Goal: Find specific page/section: Find specific page/section

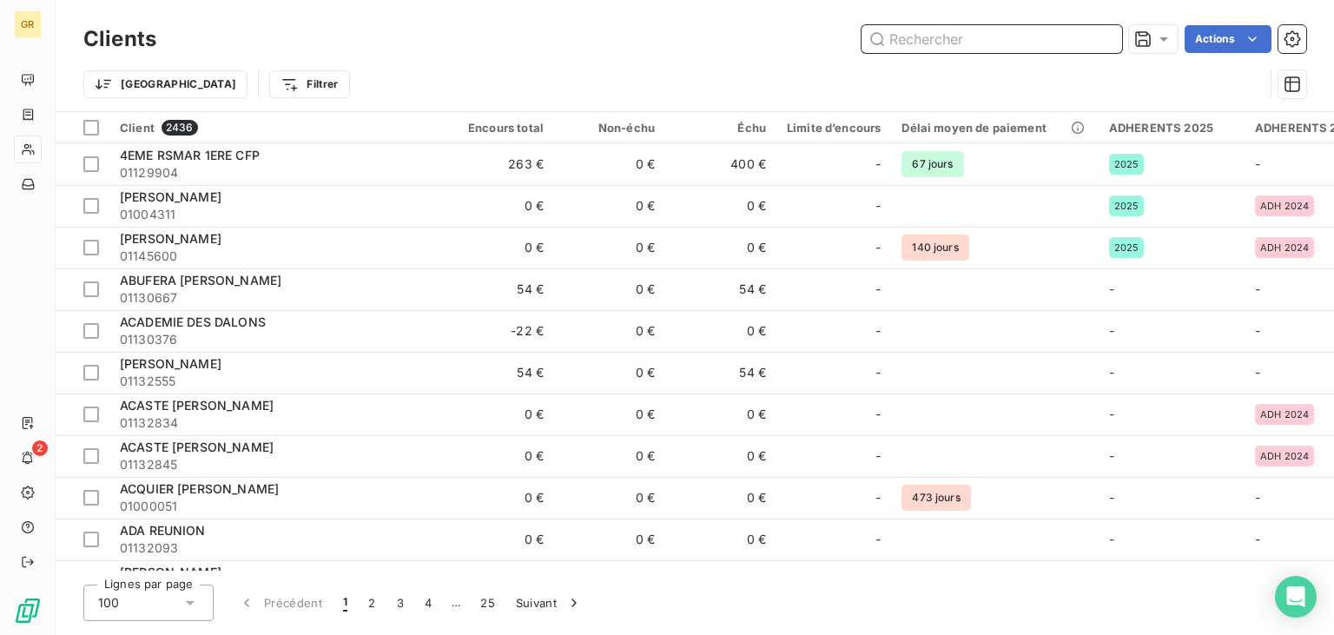
click at [933, 40] on input "text" at bounding box center [991, 39] width 261 height 28
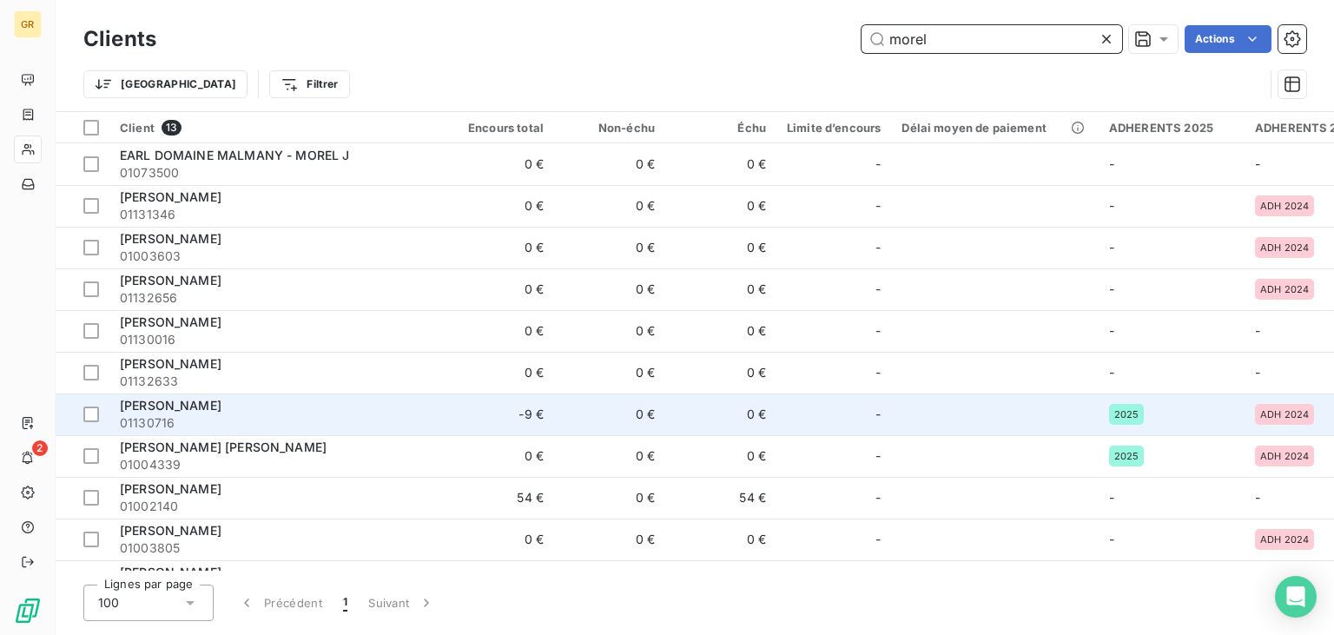
scroll to position [115, 0]
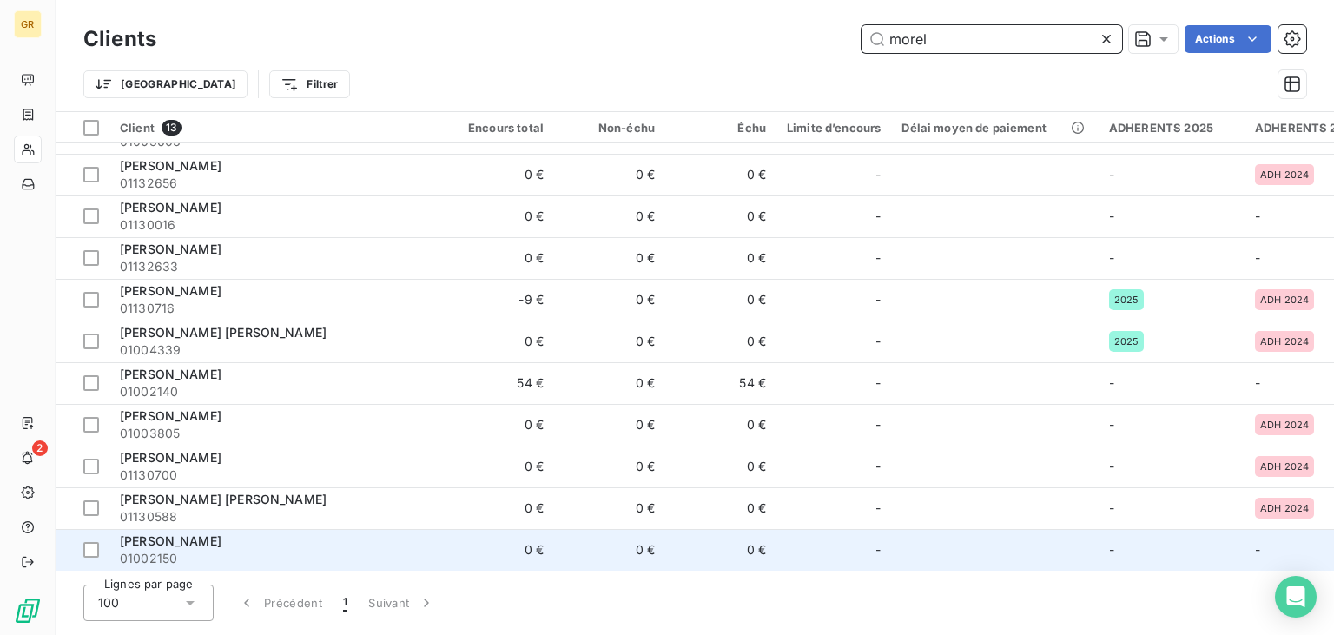
type input "morel"
click at [175, 537] on span "[PERSON_NAME]" at bounding box center [171, 540] width 102 height 15
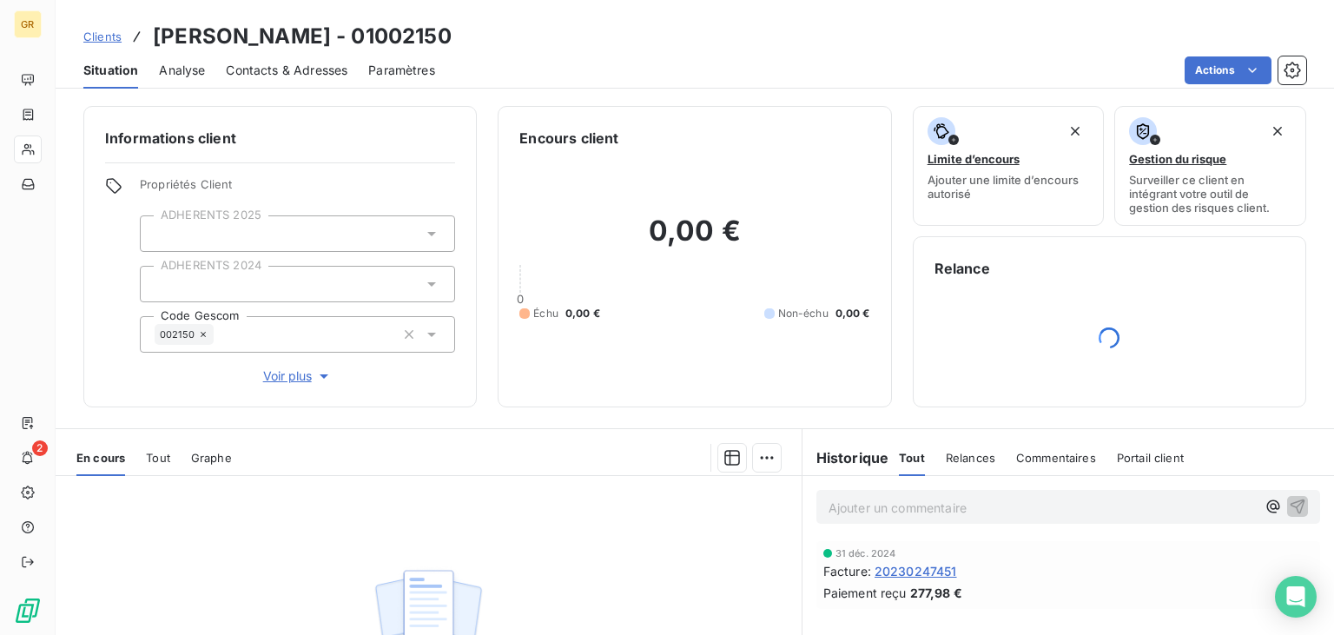
click at [921, 576] on span "20230247451" at bounding box center [915, 571] width 82 height 18
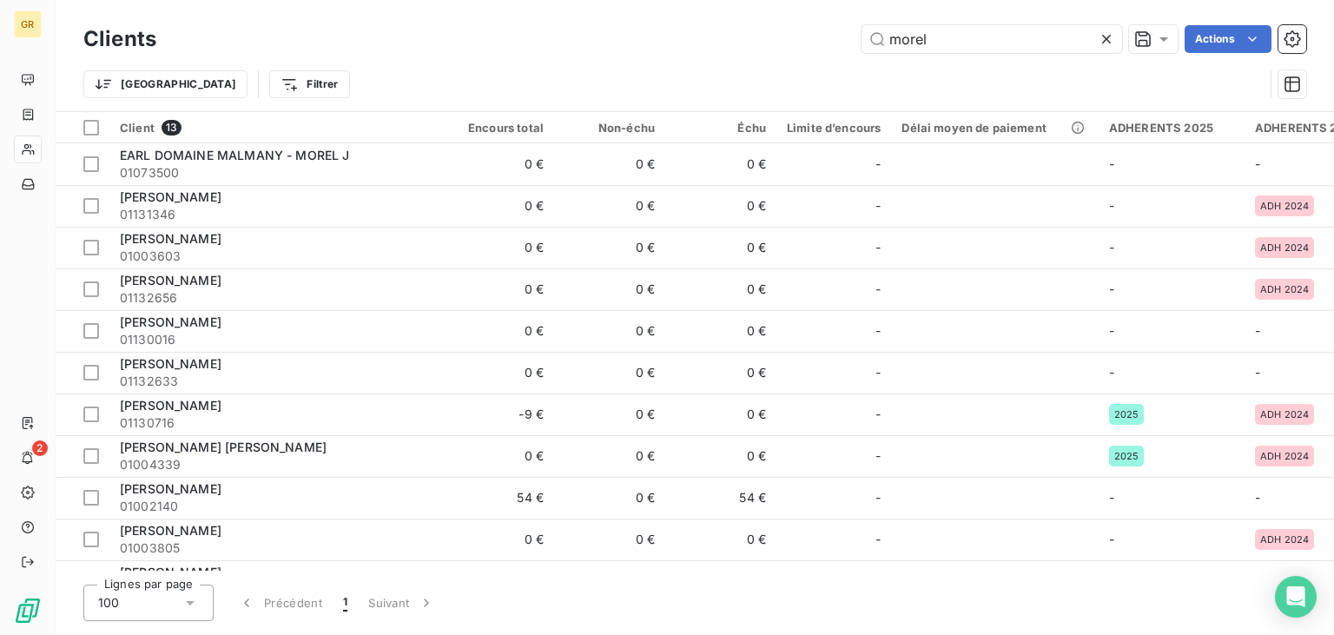
click at [1002, 25] on div "Clients morel Actions" at bounding box center [694, 39] width 1223 height 36
click at [973, 43] on input "morel" at bounding box center [991, 39] width 261 height 28
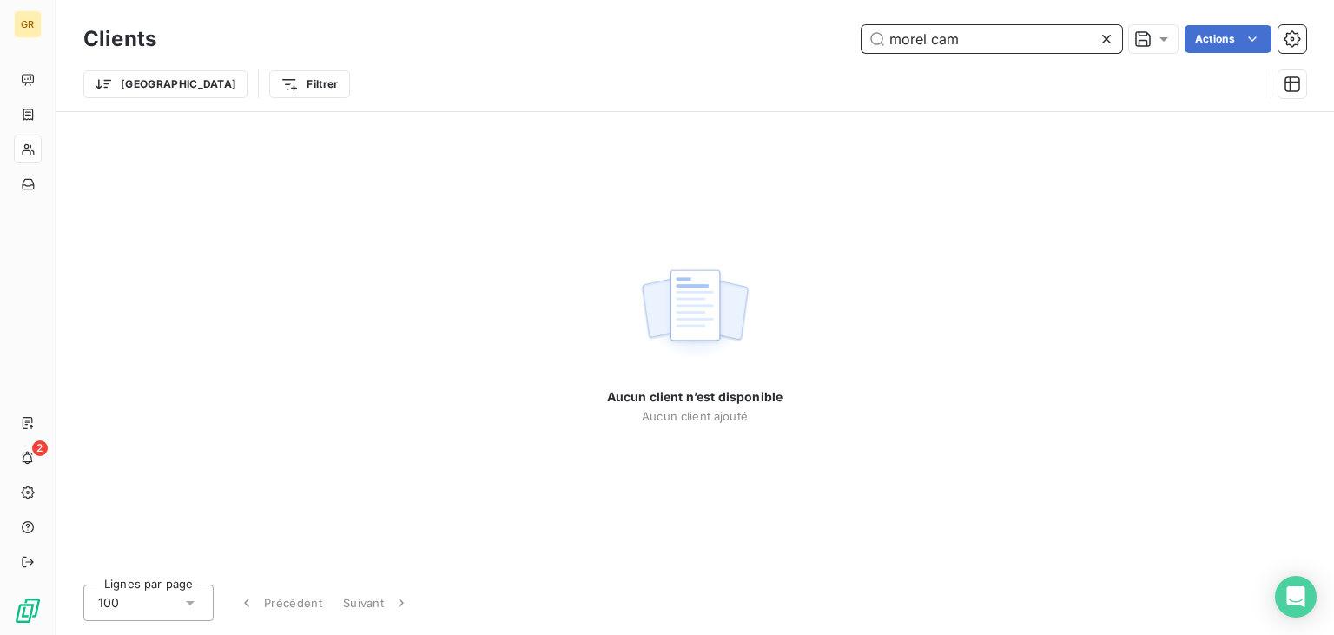
drag, startPoint x: 1013, startPoint y: 45, endPoint x: 610, endPoint y: 23, distance: 403.6
click at [861, 31] on input "morel cam" at bounding box center [991, 39] width 261 height 28
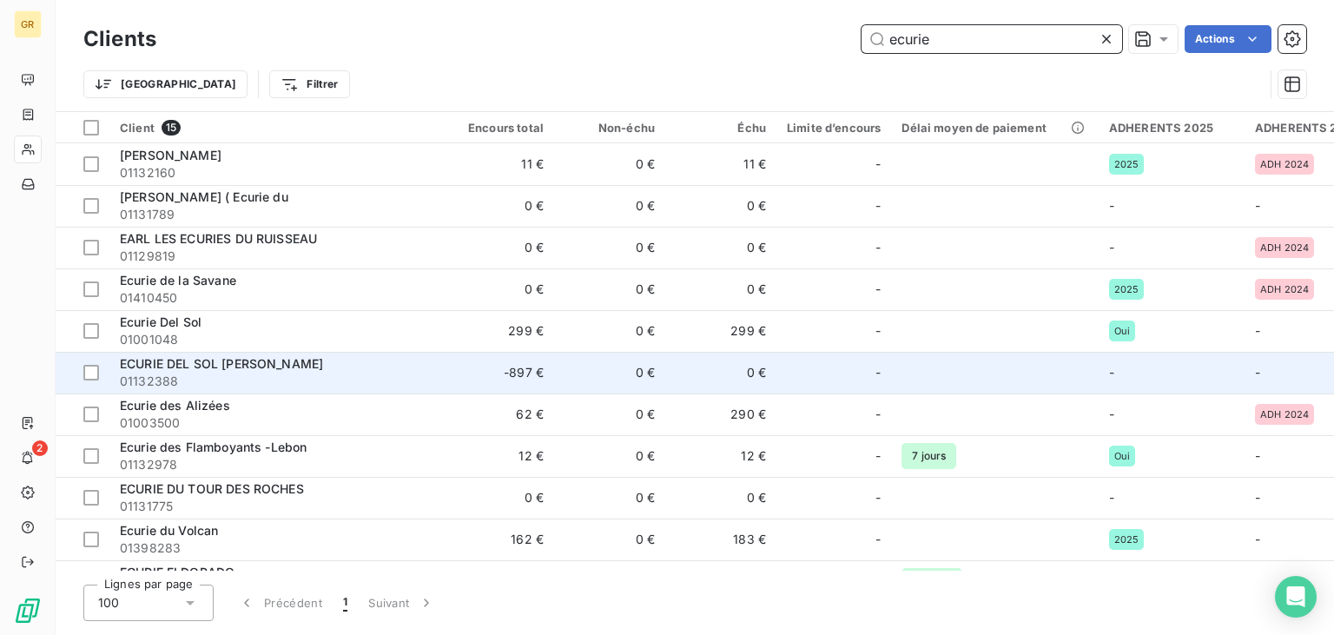
type input "ecurie"
click at [204, 365] on span "ECURIE DEL SOL [PERSON_NAME]" at bounding box center [221, 363] width 203 height 15
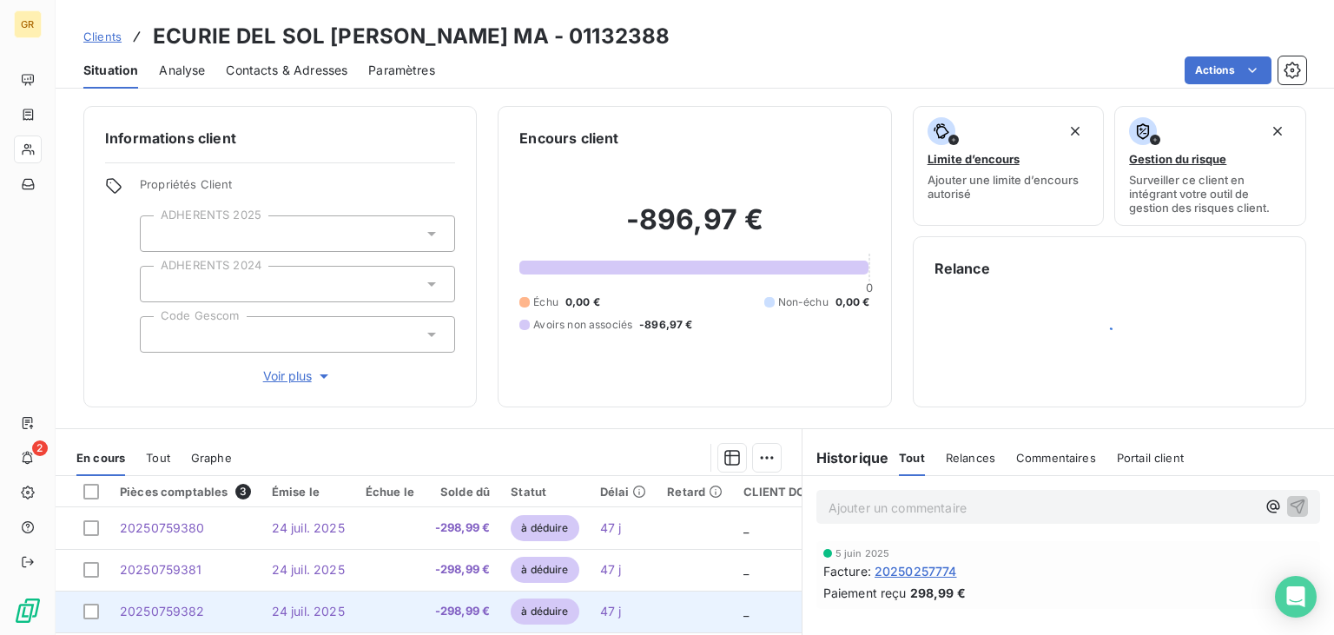
scroll to position [227, 0]
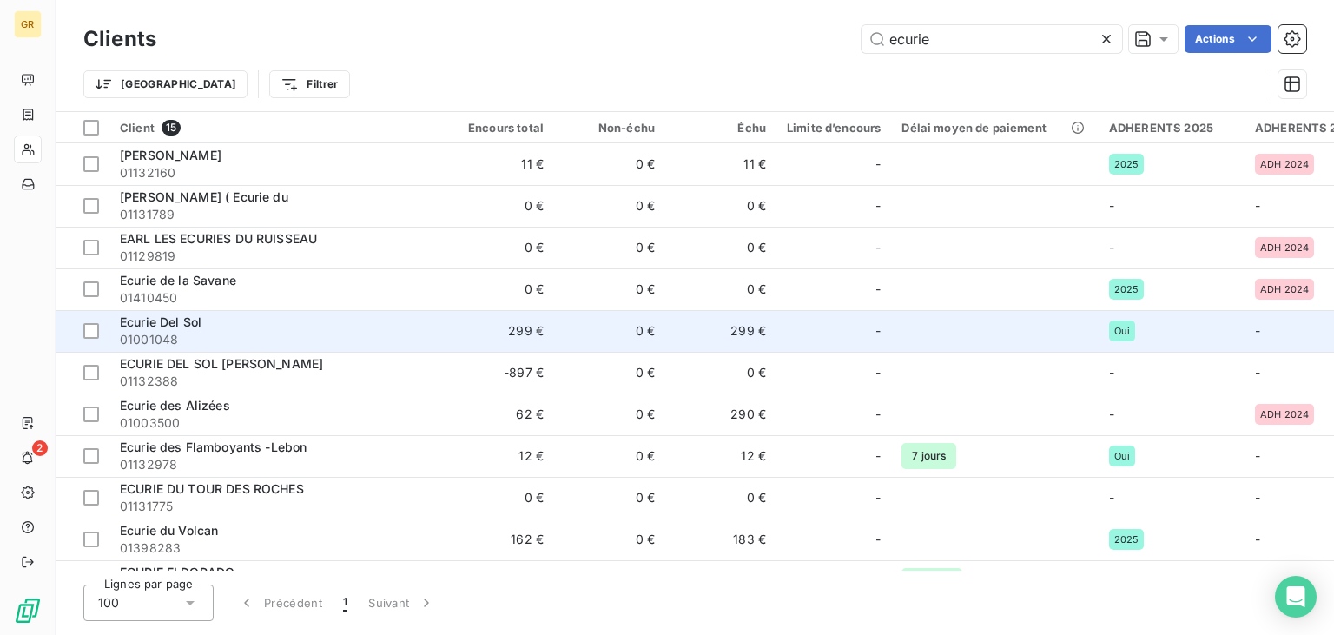
click at [502, 332] on td "299 €" at bounding box center [498, 331] width 111 height 42
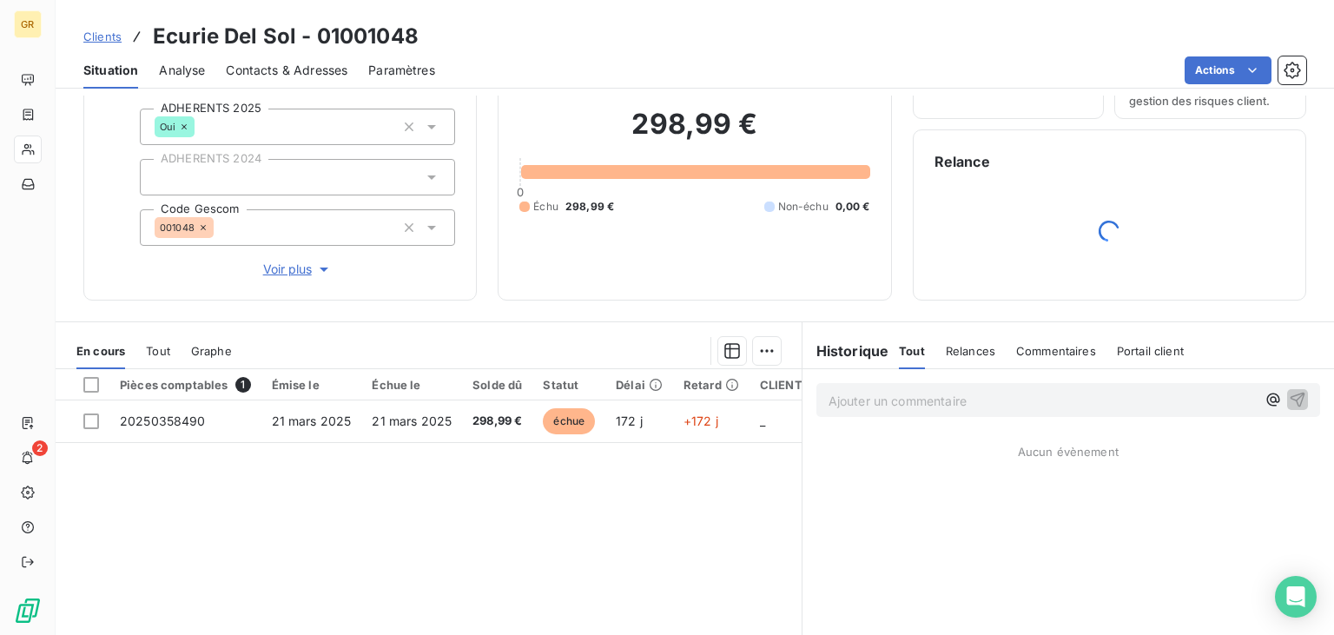
scroll to position [227, 0]
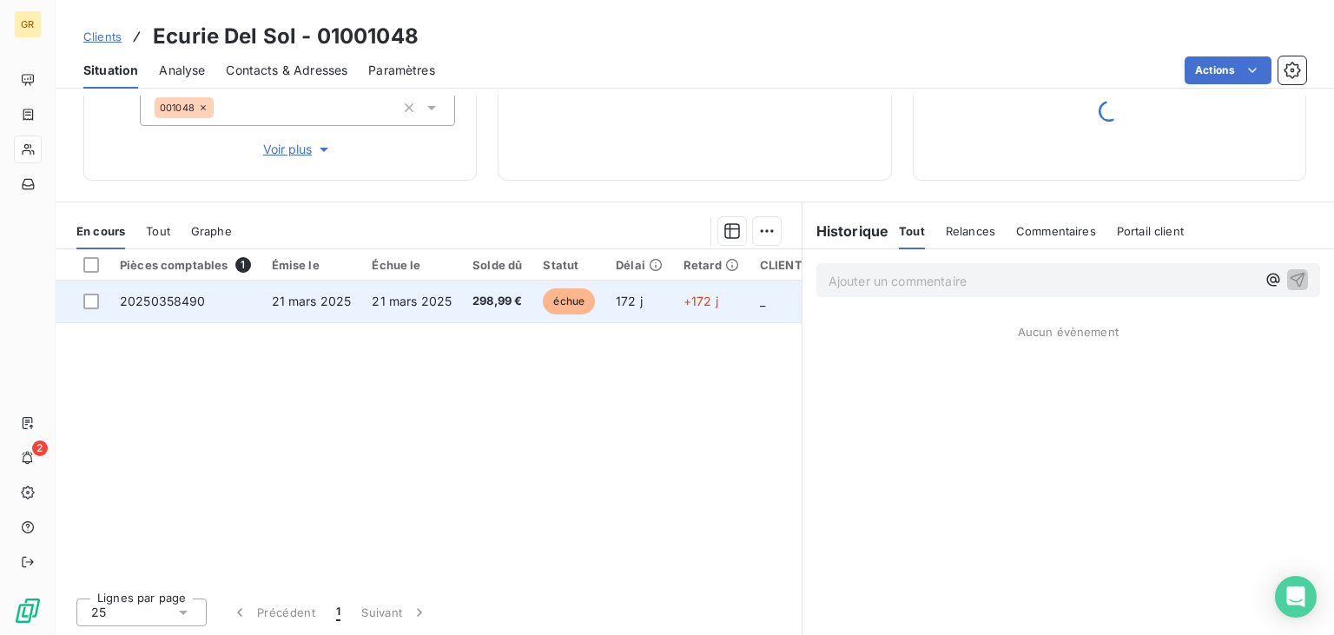
click at [406, 307] on td "21 mars 2025" at bounding box center [411, 301] width 101 height 42
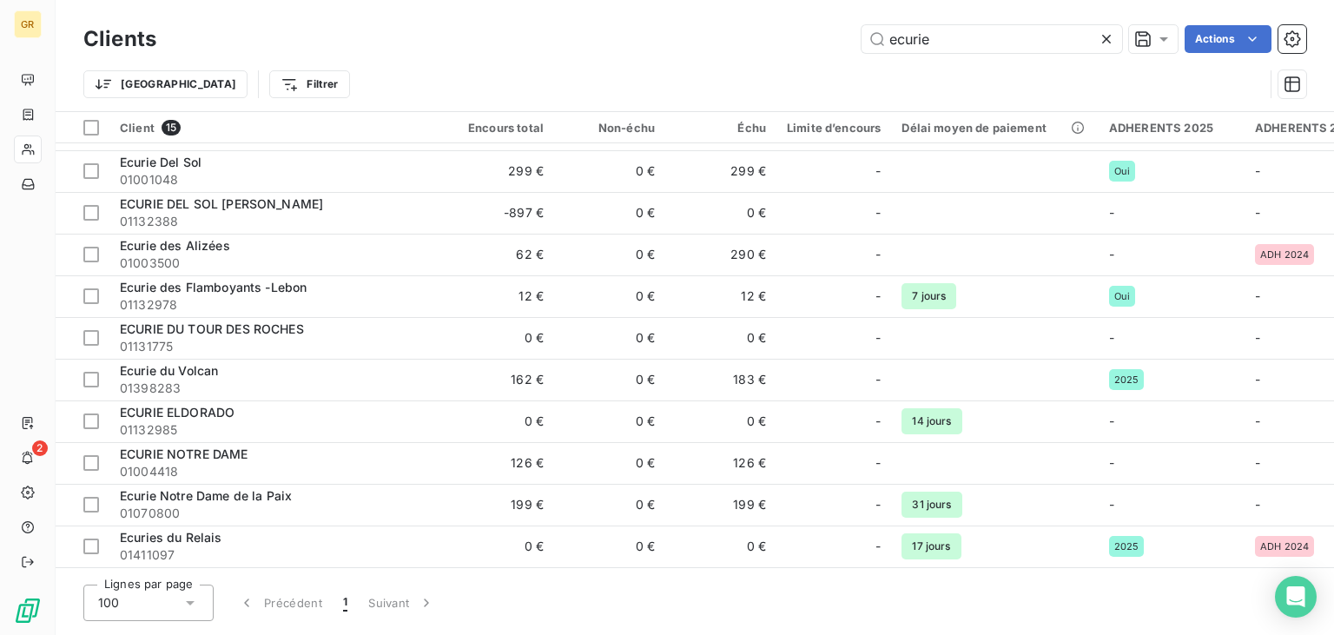
scroll to position [175, 0]
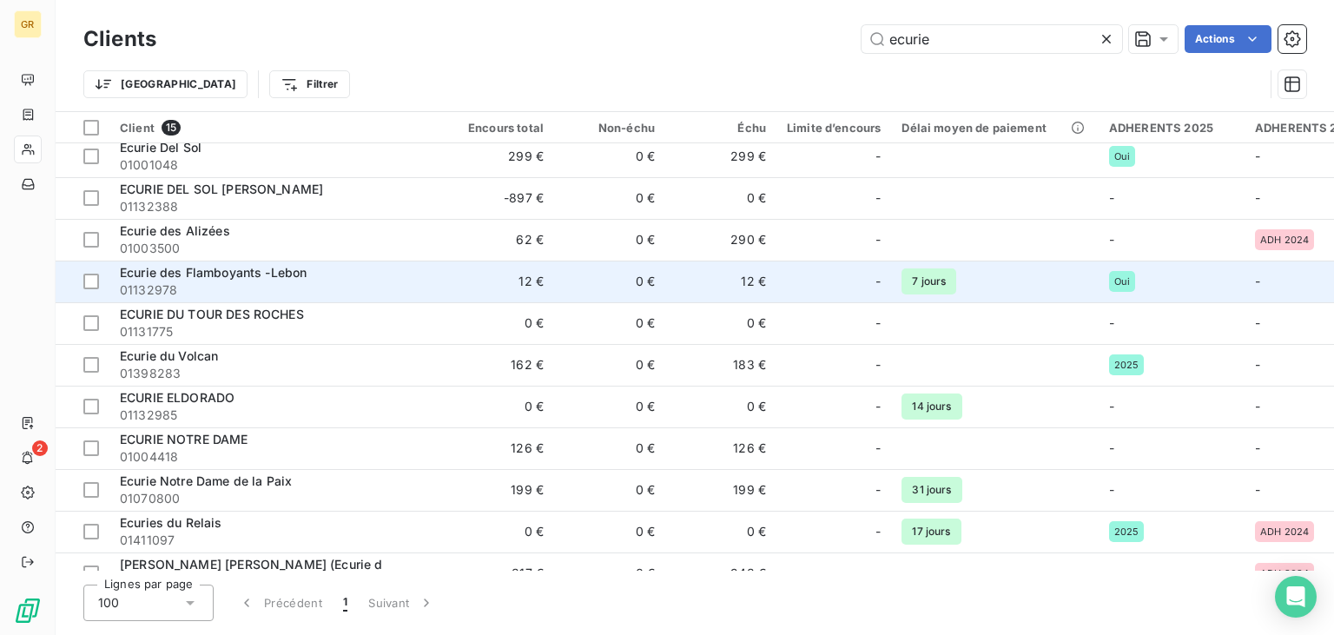
click at [284, 275] on span "Ecurie des Flamboyants -Lebon" at bounding box center [213, 272] width 187 height 15
